Goal: Navigation & Orientation: Find specific page/section

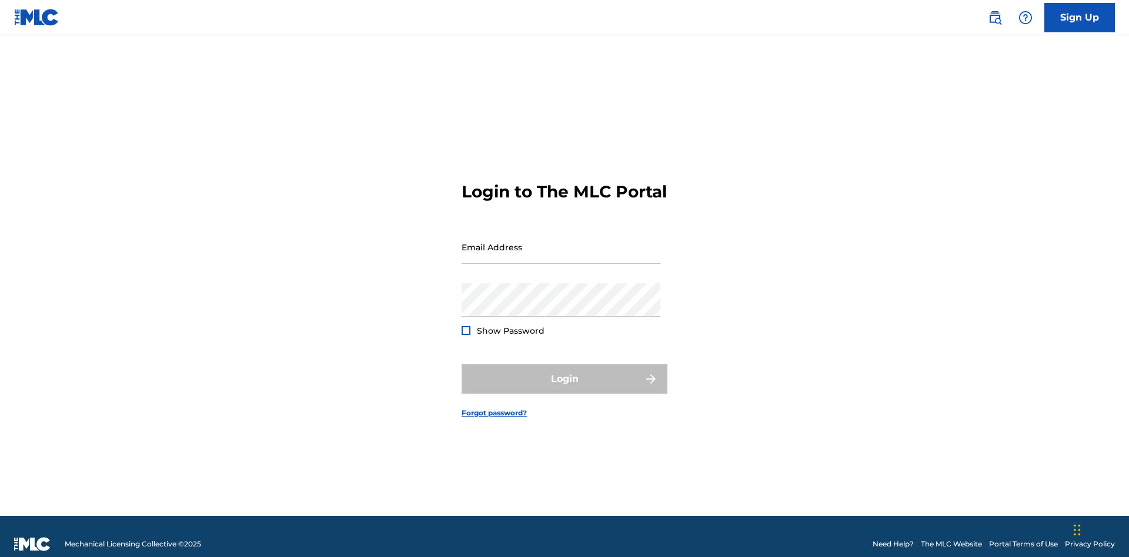
scroll to position [15, 0]
click at [561, 242] on input "Email Address" at bounding box center [561, 247] width 199 height 34
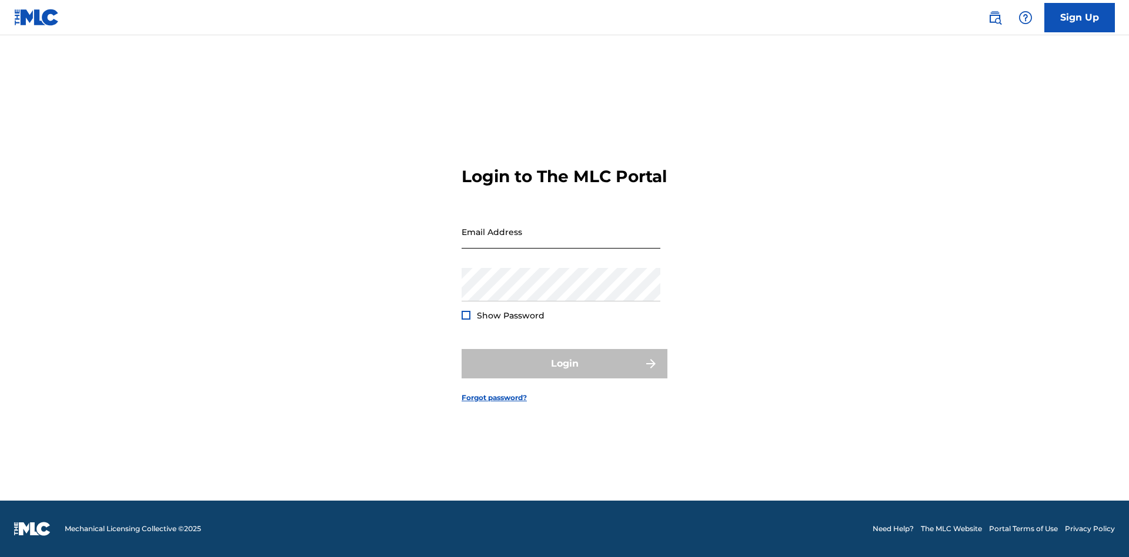
scroll to position [15, 0]
type input "[EMAIL_ADDRESS][DOMAIN_NAME]"
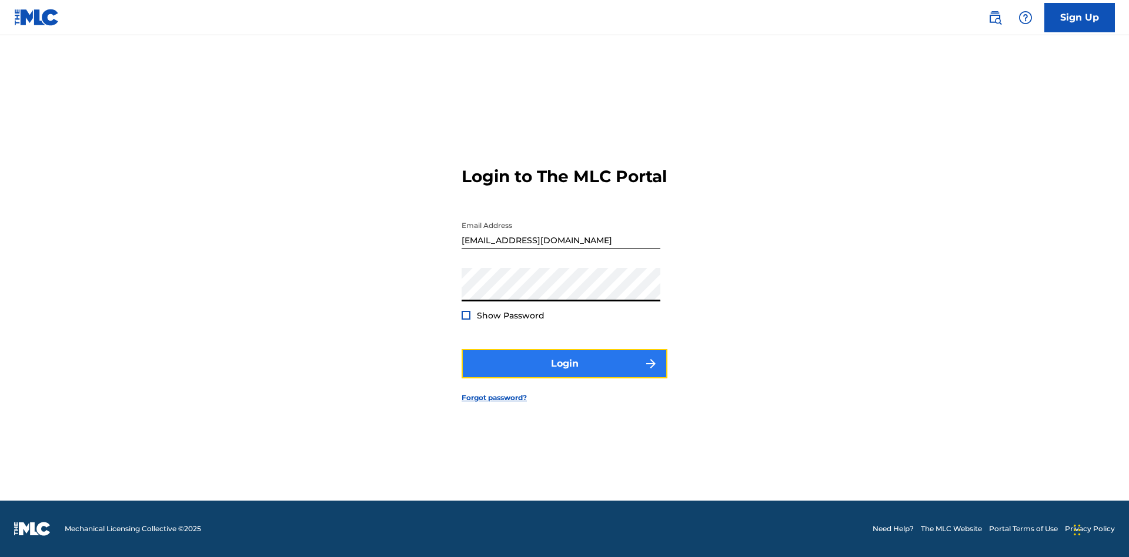
click at [564, 374] on button "Login" at bounding box center [565, 363] width 206 height 29
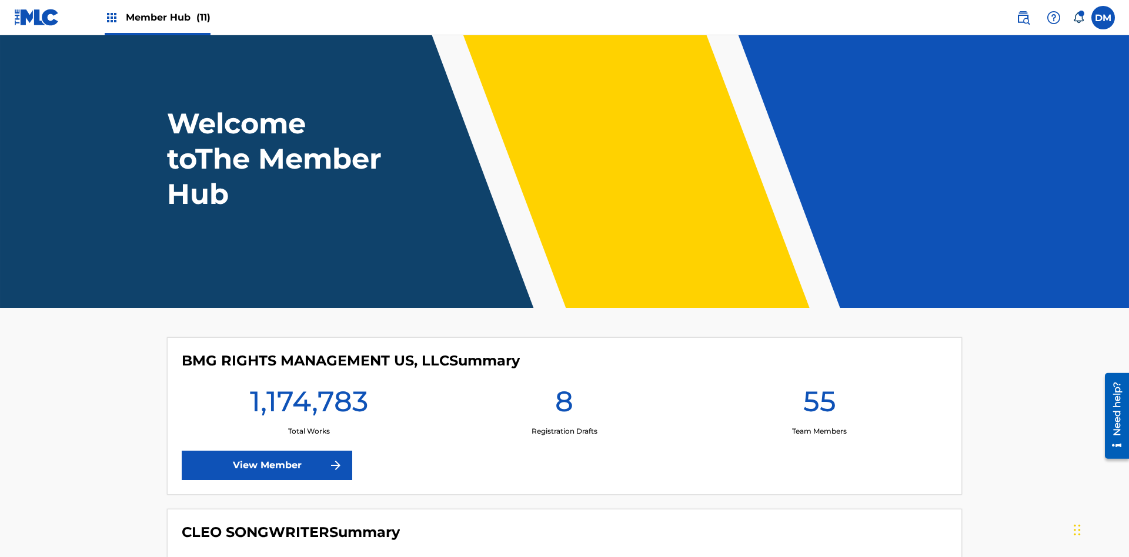
click at [168, 17] on span "Member Hub (11)" at bounding box center [168, 18] width 85 height 14
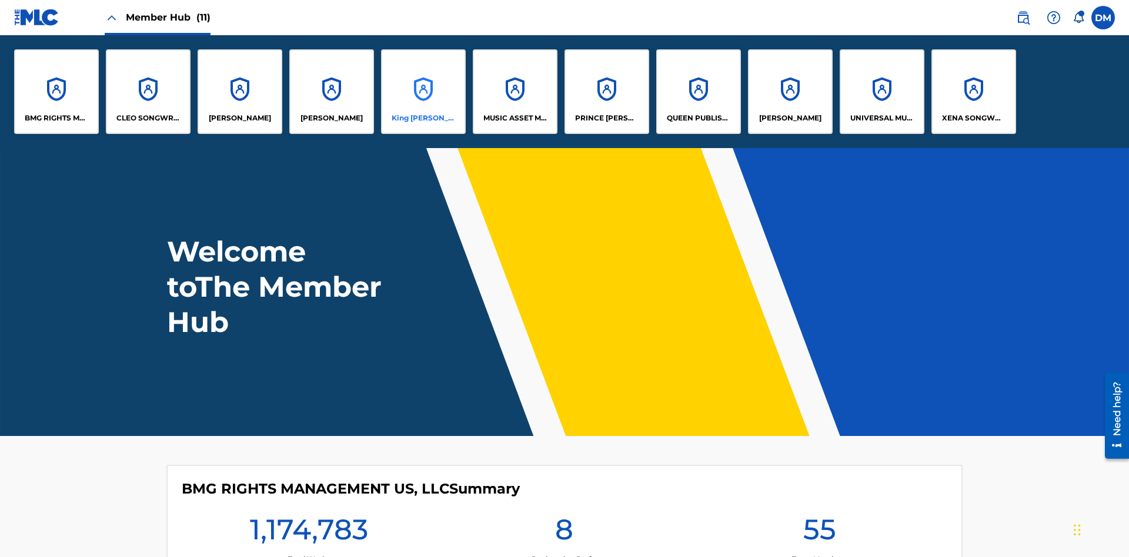
click at [423, 118] on p "King [PERSON_NAME]" at bounding box center [424, 118] width 64 height 11
